Goal: Transaction & Acquisition: Purchase product/service

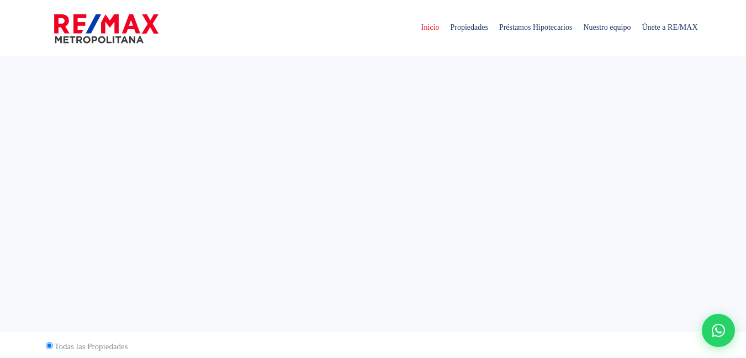
select select
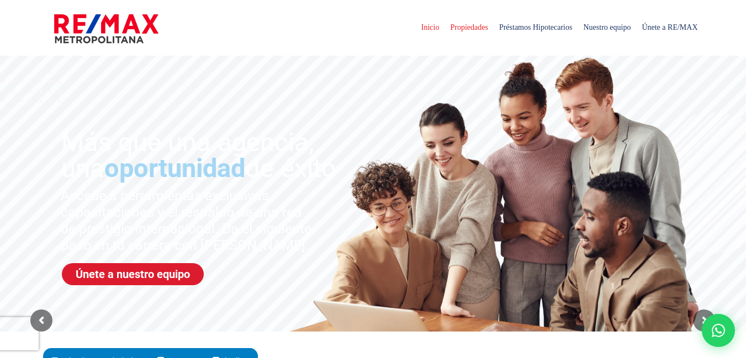
click at [449, 26] on span "Propiedades" at bounding box center [468, 27] width 49 height 33
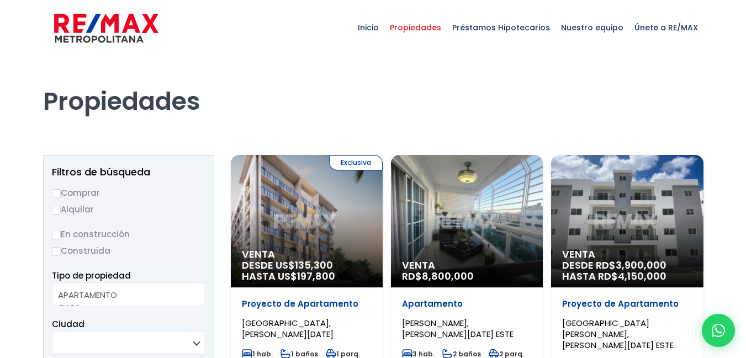
select select
click at [56, 193] on input "Comprar" at bounding box center [56, 193] width 9 height 9
radio input "true"
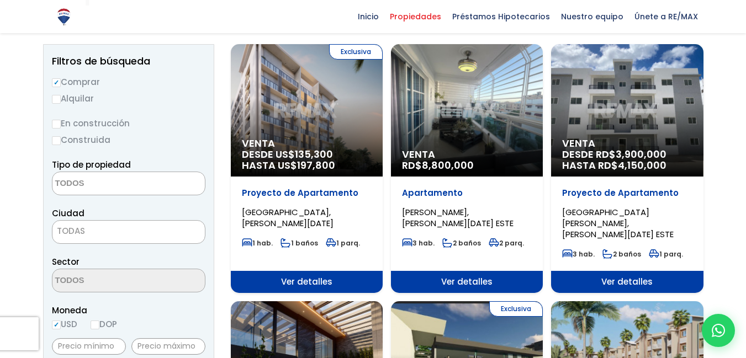
click at [55, 141] on input "Construida" at bounding box center [56, 140] width 9 height 9
radio input "true"
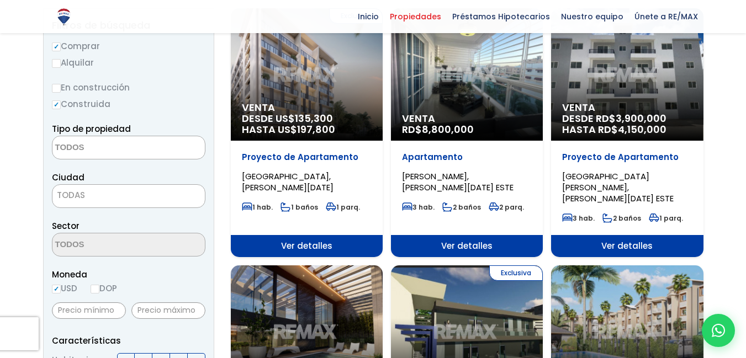
scroll to position [166, 0]
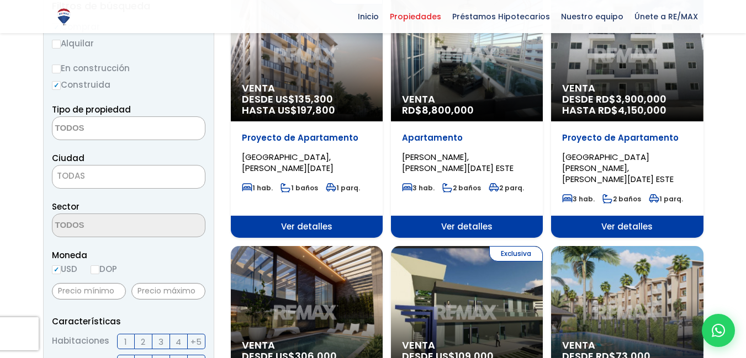
click at [116, 125] on textarea "Search" at bounding box center [105, 129] width 107 height 24
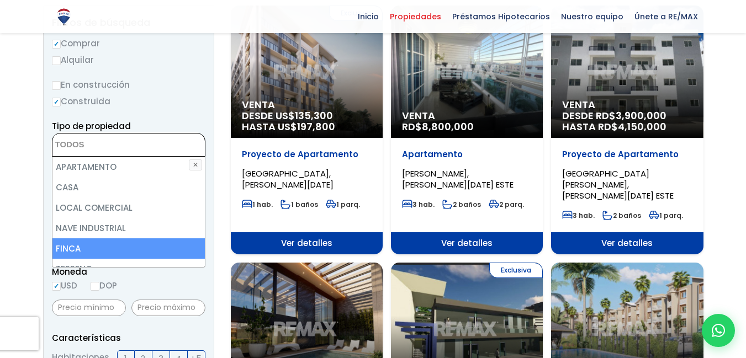
scroll to position [110, 0]
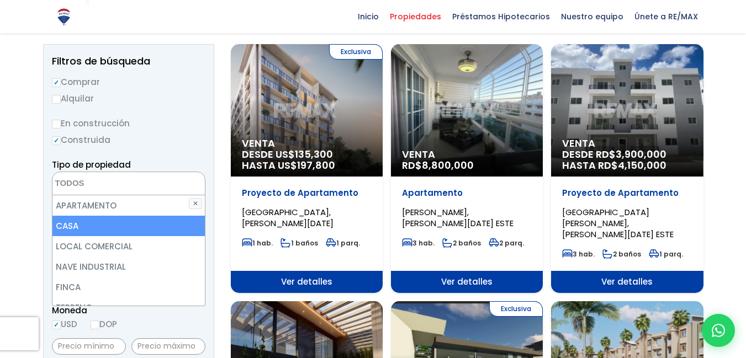
click at [92, 222] on li "CASA" at bounding box center [128, 226] width 152 height 20
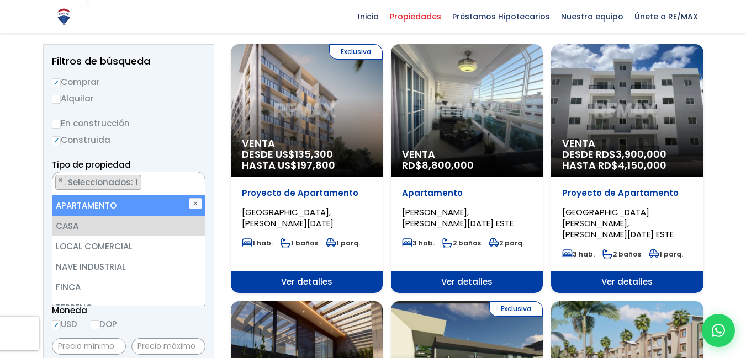
click at [104, 204] on li "APARTAMENTO" at bounding box center [128, 205] width 152 height 20
select select "apartment"
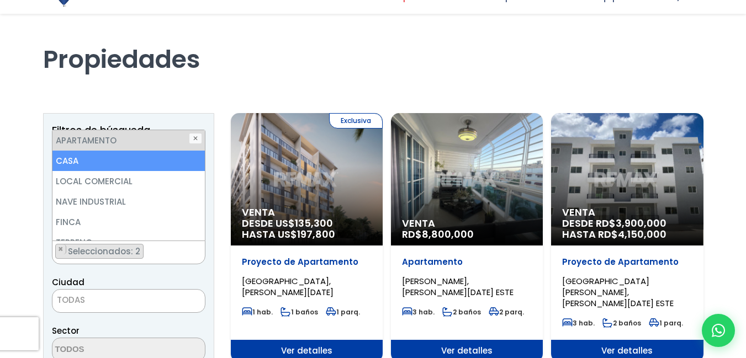
scroll to position [110, 0]
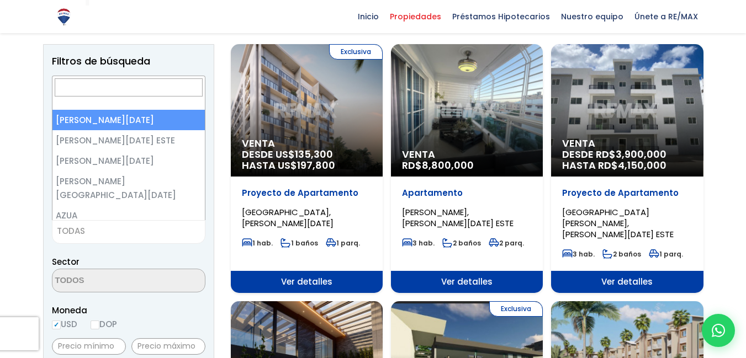
click at [123, 229] on span "TODAS" at bounding box center [128, 231] width 152 height 15
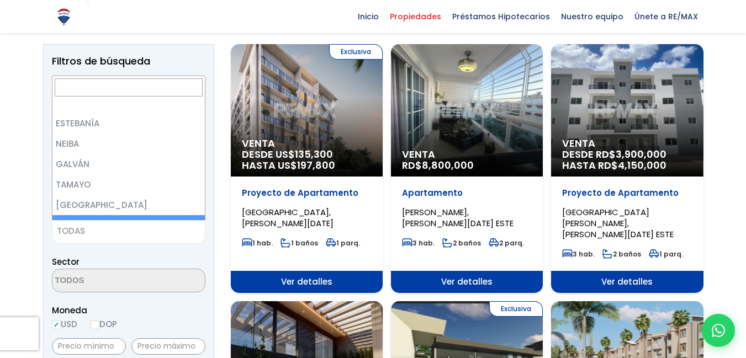
scroll to position [0, 0]
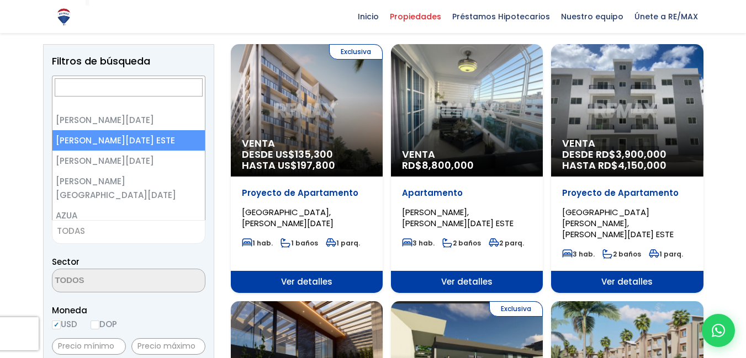
select select "148"
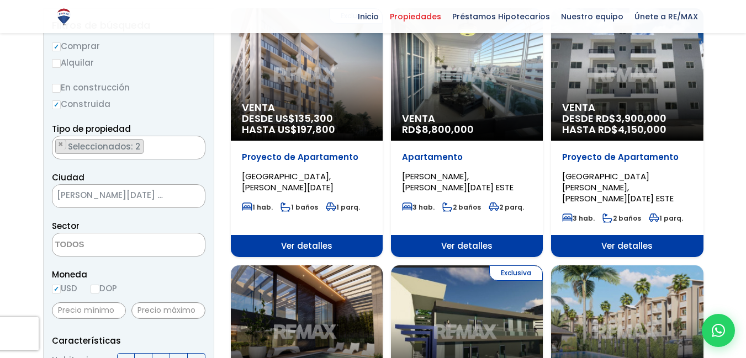
scroll to position [166, 0]
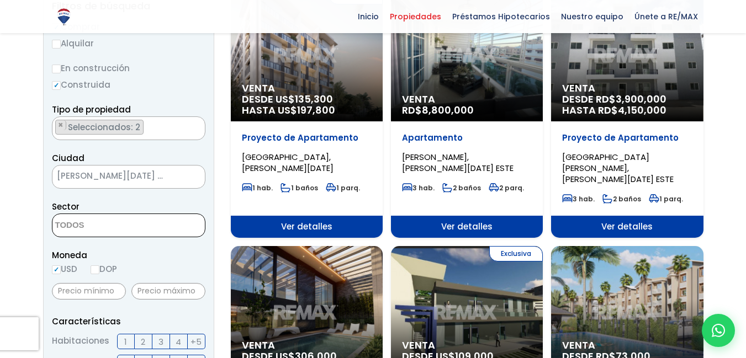
click at [159, 222] on span at bounding box center [128, 226] width 153 height 24
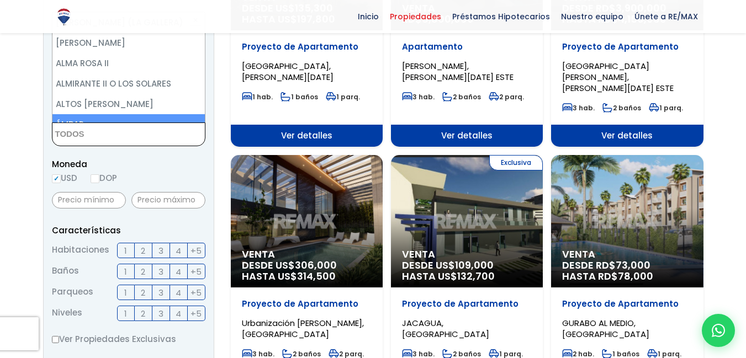
scroll to position [276, 0]
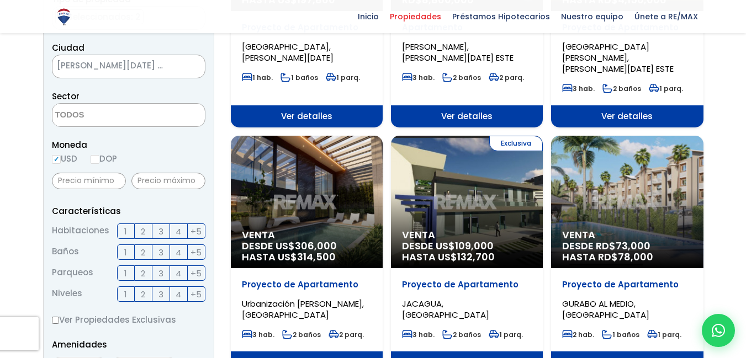
click at [142, 251] on span "2" at bounding box center [143, 253] width 4 height 14
click at [0, 0] on input "2" at bounding box center [0, 0] width 0 height 0
click at [142, 230] on span "2" at bounding box center [143, 232] width 4 height 14
click at [0, 0] on input "2" at bounding box center [0, 0] width 0 height 0
click at [160, 230] on span "3" at bounding box center [160, 232] width 5 height 14
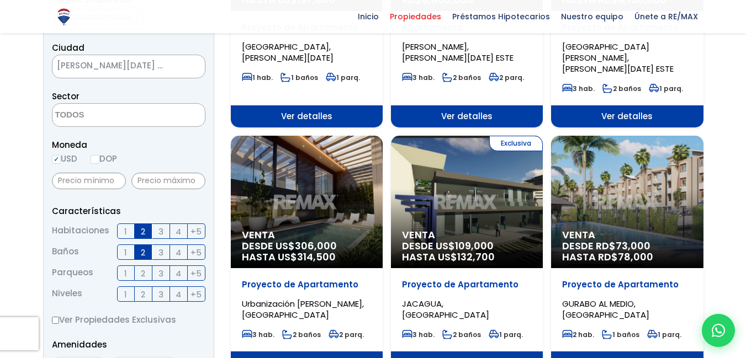
click at [0, 0] on input "3" at bounding box center [0, 0] width 0 height 0
click at [158, 251] on span "3" at bounding box center [160, 253] width 5 height 14
click at [0, 0] on input "3" at bounding box center [0, 0] width 0 height 0
click at [143, 294] on span "2" at bounding box center [143, 295] width 4 height 14
click at [0, 0] on input "2" at bounding box center [0, 0] width 0 height 0
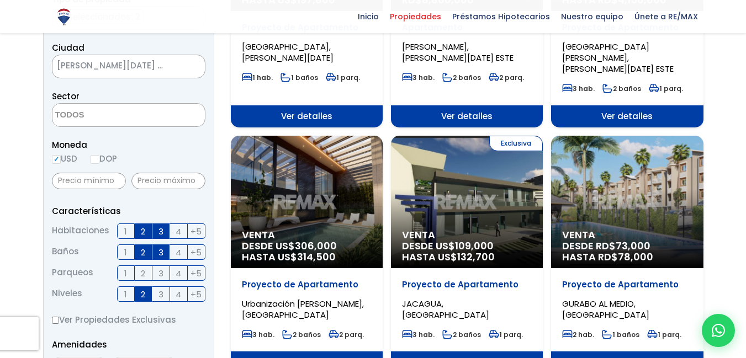
click at [125, 291] on span "1" at bounding box center [125, 295] width 3 height 14
click at [0, 0] on input "1" at bounding box center [0, 0] width 0 height 0
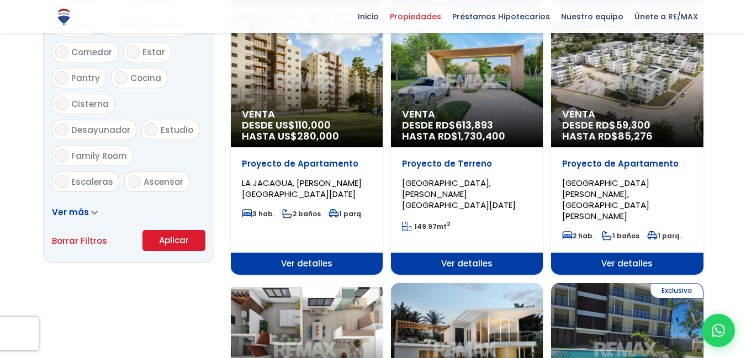
scroll to position [662, 0]
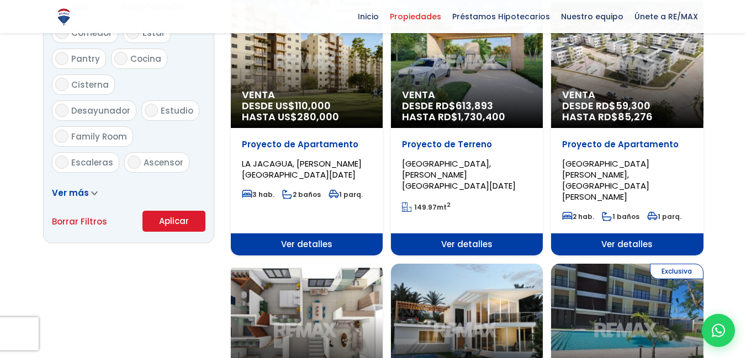
click at [176, 219] on button "Aplicar" at bounding box center [173, 221] width 63 height 21
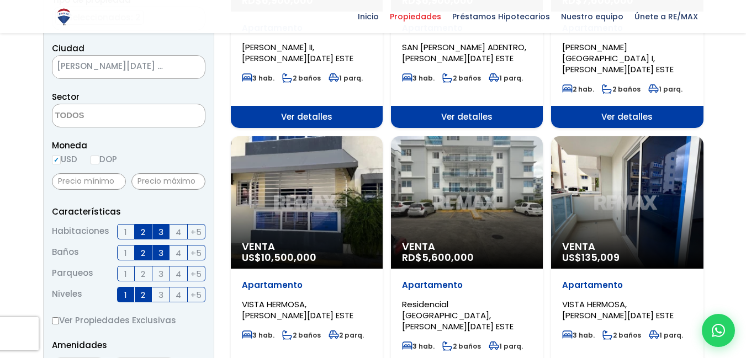
scroll to position [276, 0]
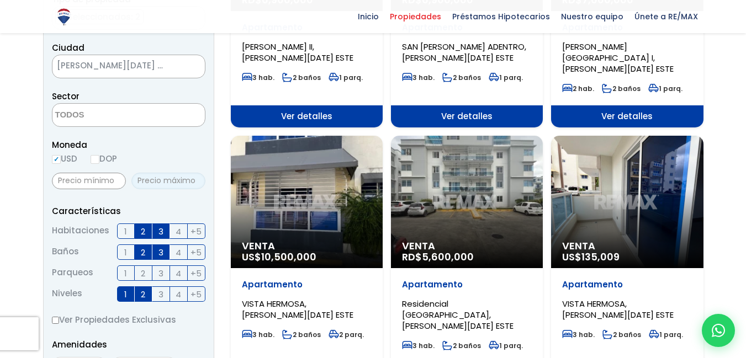
click at [164, 181] on input "text" at bounding box center [168, 181] width 74 height 17
click at [177, 154] on div "Moneda USD DOP" at bounding box center [128, 153] width 153 height 30
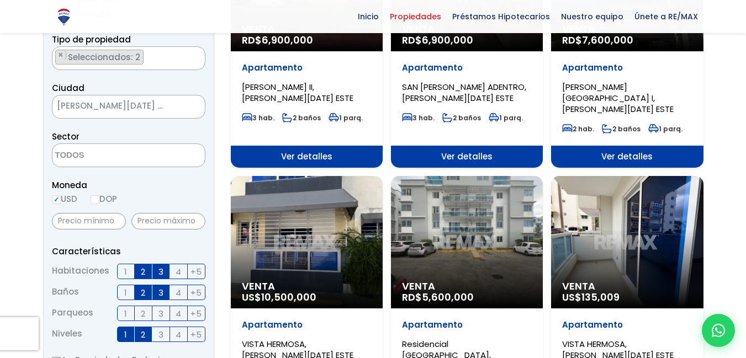
scroll to position [221, 0]
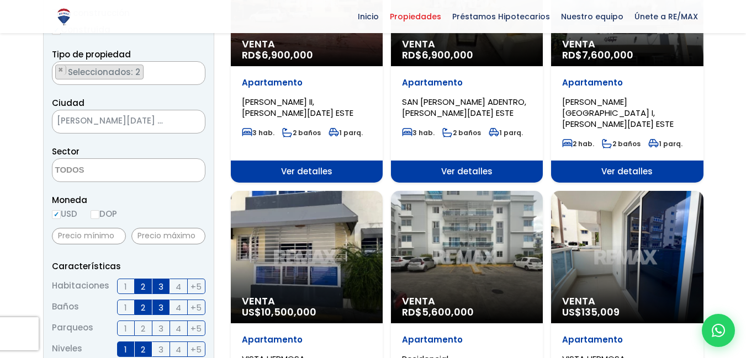
click at [94, 215] on input "DOP" at bounding box center [95, 214] width 9 height 9
radio input "true"
click at [56, 214] on input "USD" at bounding box center [56, 214] width 9 height 9
radio input "true"
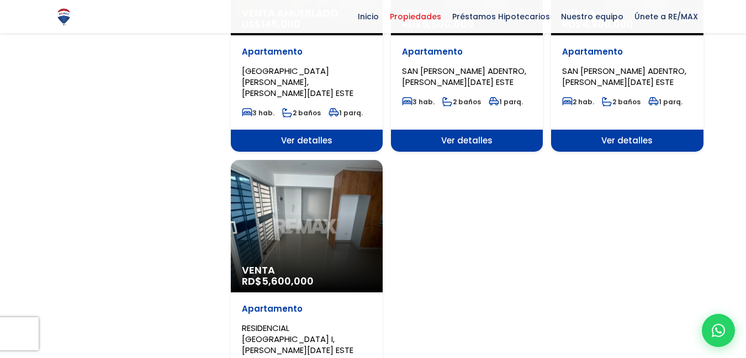
scroll to position [1435, 0]
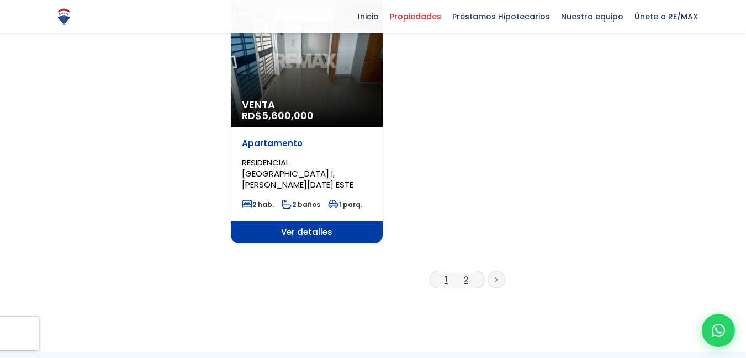
click at [464, 274] on link "2" at bounding box center [466, 280] width 4 height 12
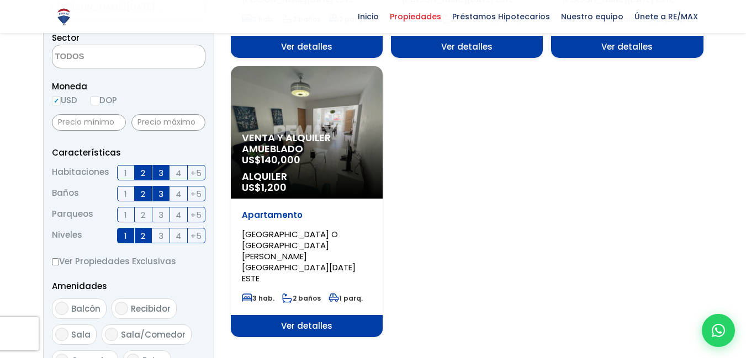
scroll to position [331, 0]
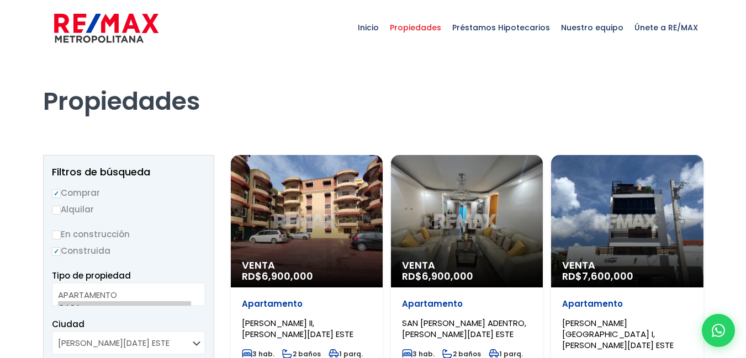
scroll to position [1436, 0]
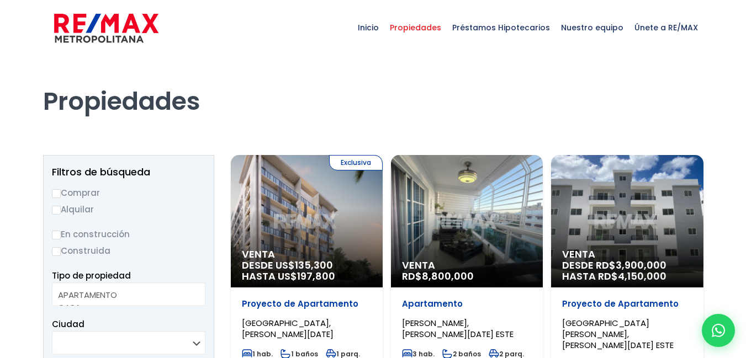
select select
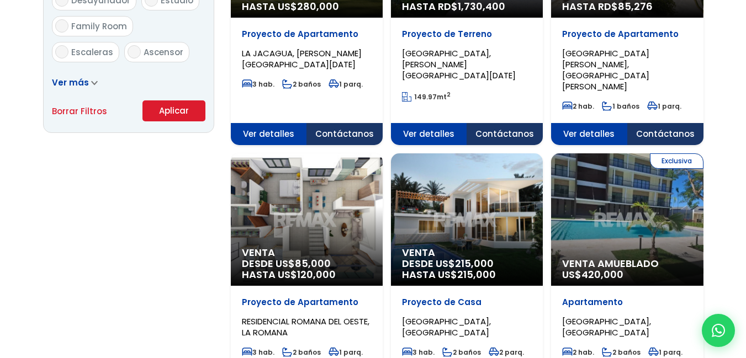
click at [91, 80] on span at bounding box center [94, 83] width 7 height 12
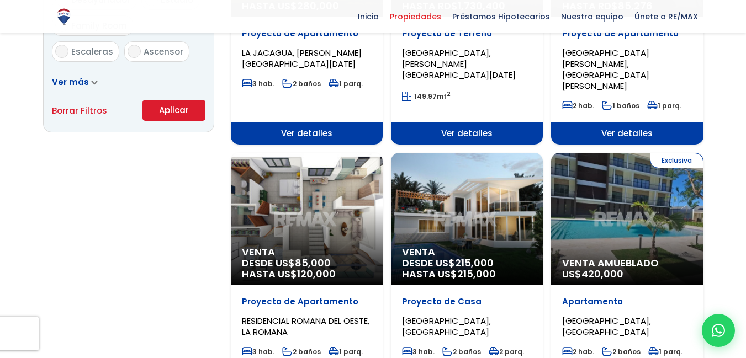
scroll to position [0, 0]
click at [93, 82] on icon at bounding box center [94, 82] width 7 height 5
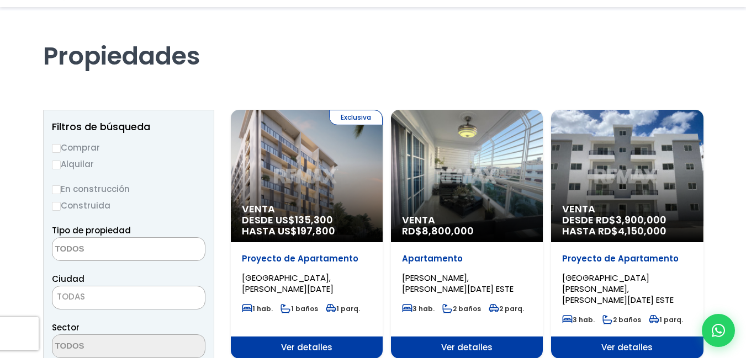
scroll to position [166, 0]
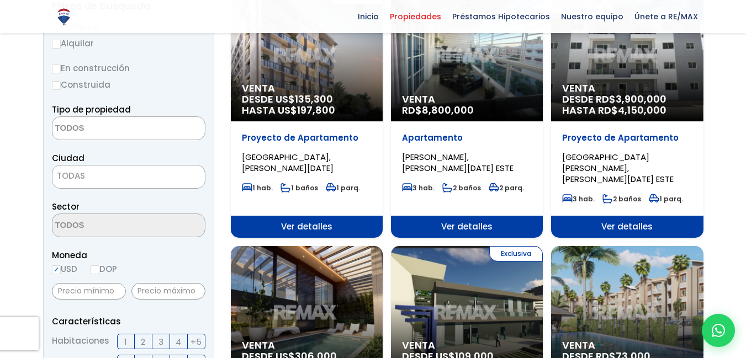
click at [97, 176] on span "TODAS" at bounding box center [128, 175] width 152 height 15
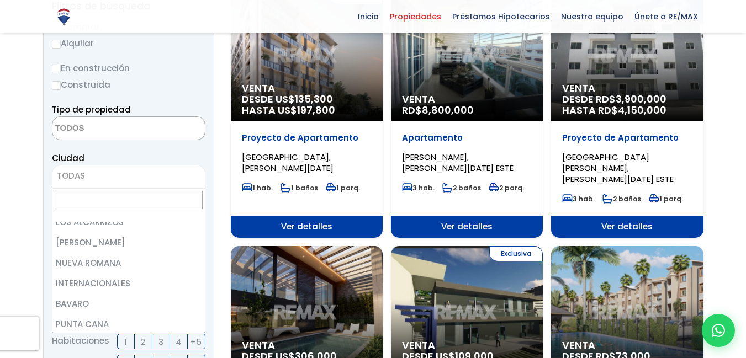
scroll to position [3184, 0]
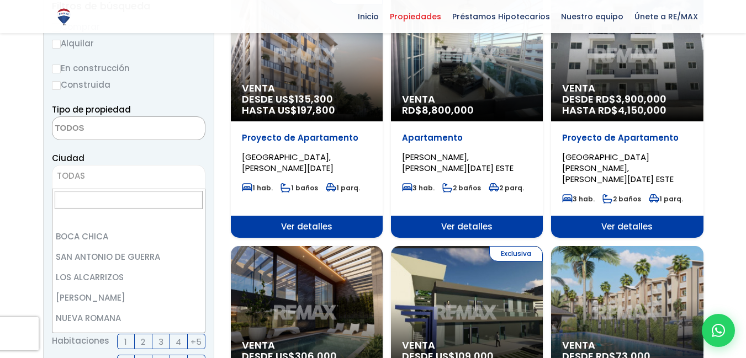
select select "434"
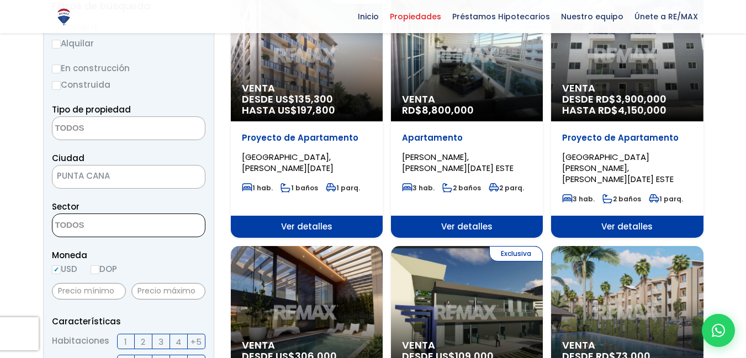
click at [153, 224] on span at bounding box center [128, 226] width 153 height 24
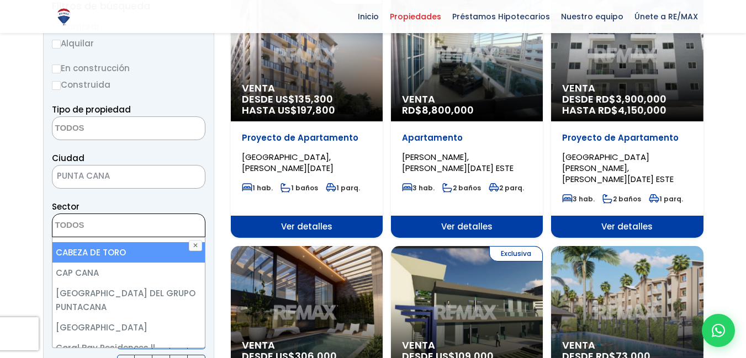
scroll to position [55, 0]
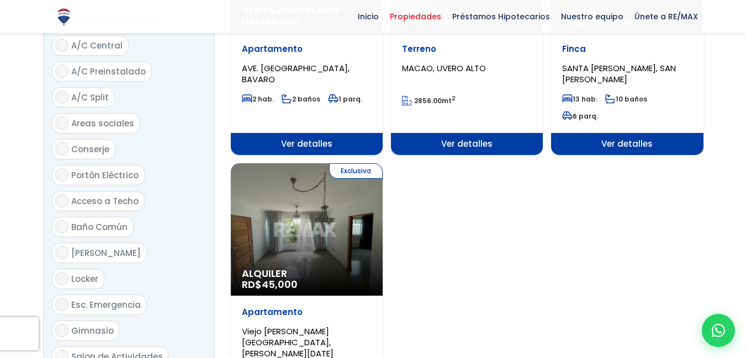
scroll to position [1435, 0]
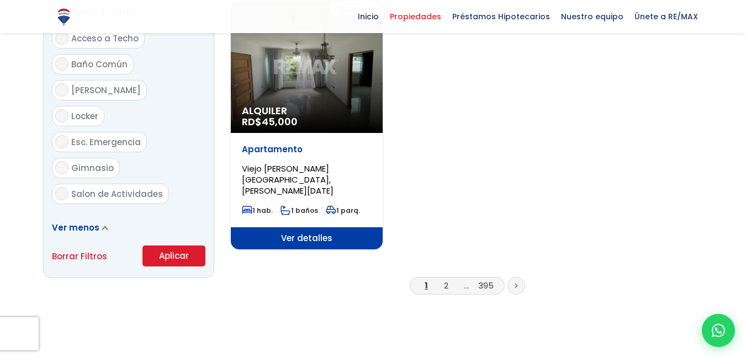
click at [167, 246] on button "Aplicar" at bounding box center [173, 256] width 63 height 21
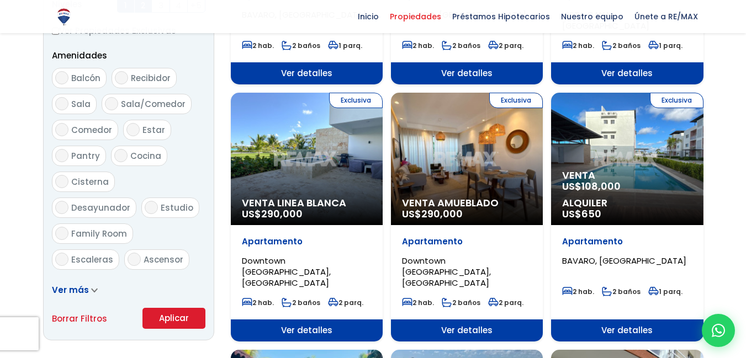
scroll to position [662, 0]
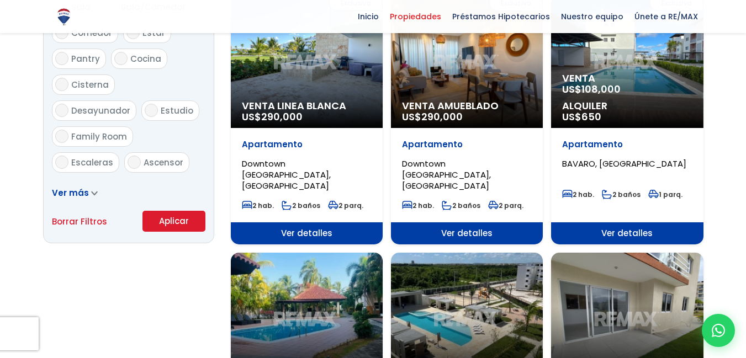
click at [91, 193] on icon at bounding box center [94, 193] width 7 height 5
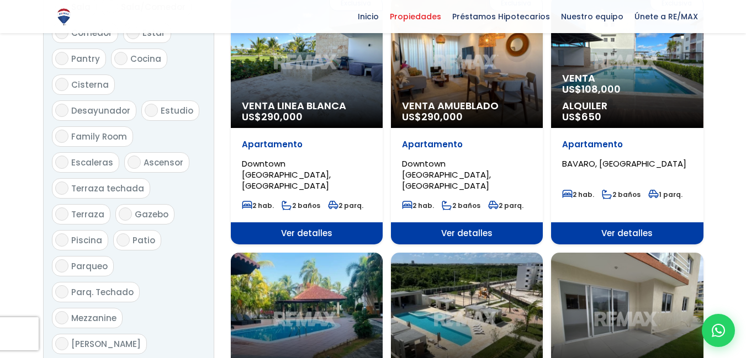
click at [91, 209] on span "Terraza" at bounding box center [87, 215] width 33 height 12
click at [68, 208] on input "Terraza" at bounding box center [61, 214] width 13 height 13
click at [63, 208] on input "Terraza" at bounding box center [61, 214] width 13 height 13
checkbox input "false"
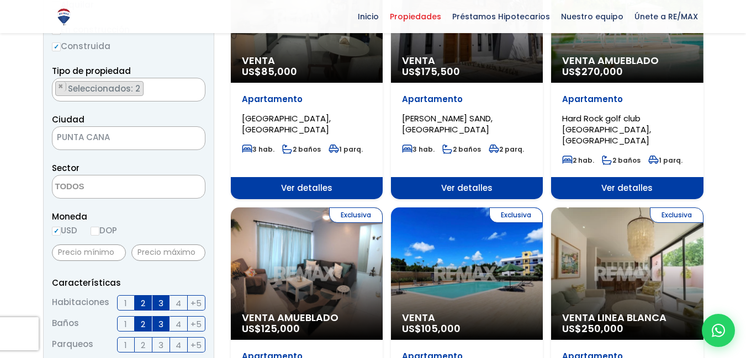
scroll to position [166, 0]
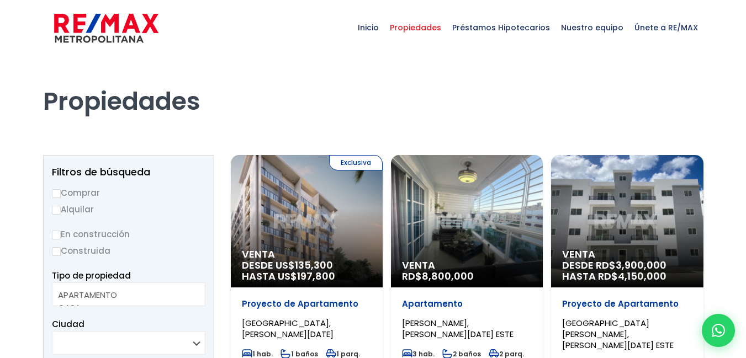
select select
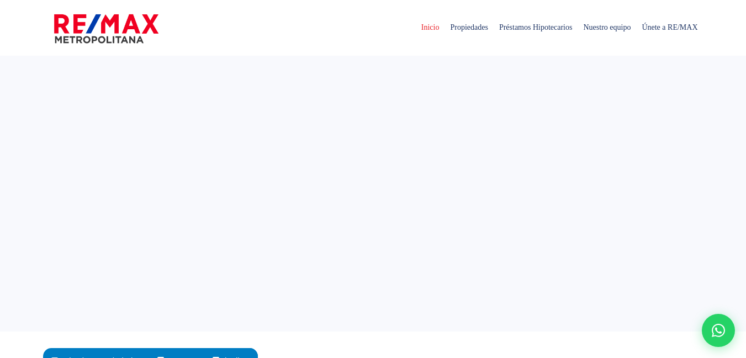
select select
